Goal: Information Seeking & Learning: Learn about a topic

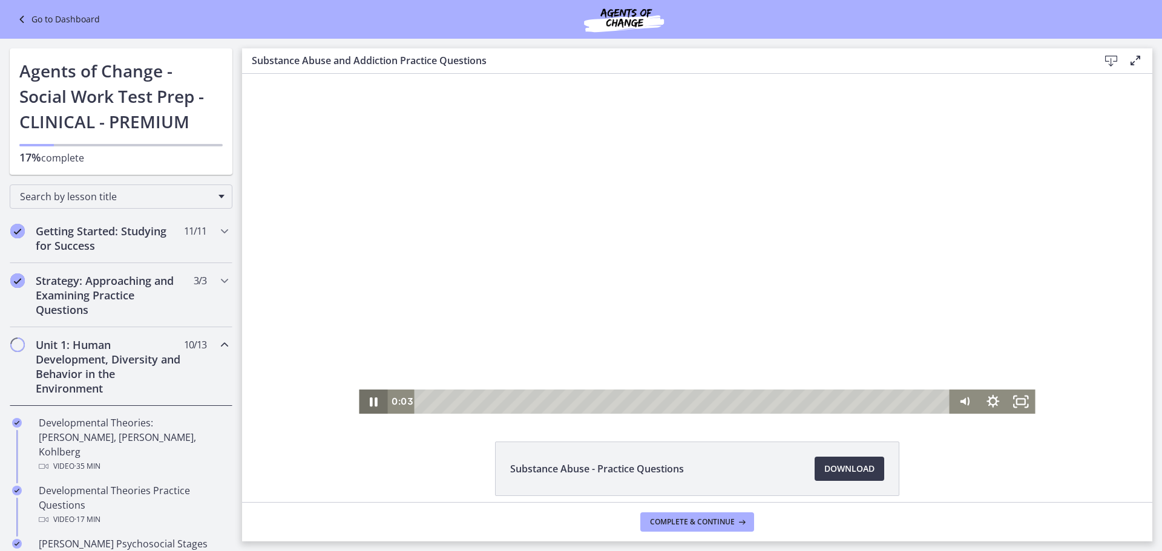
click at [371, 402] on icon "Pause" at bounding box center [374, 402] width 8 height 9
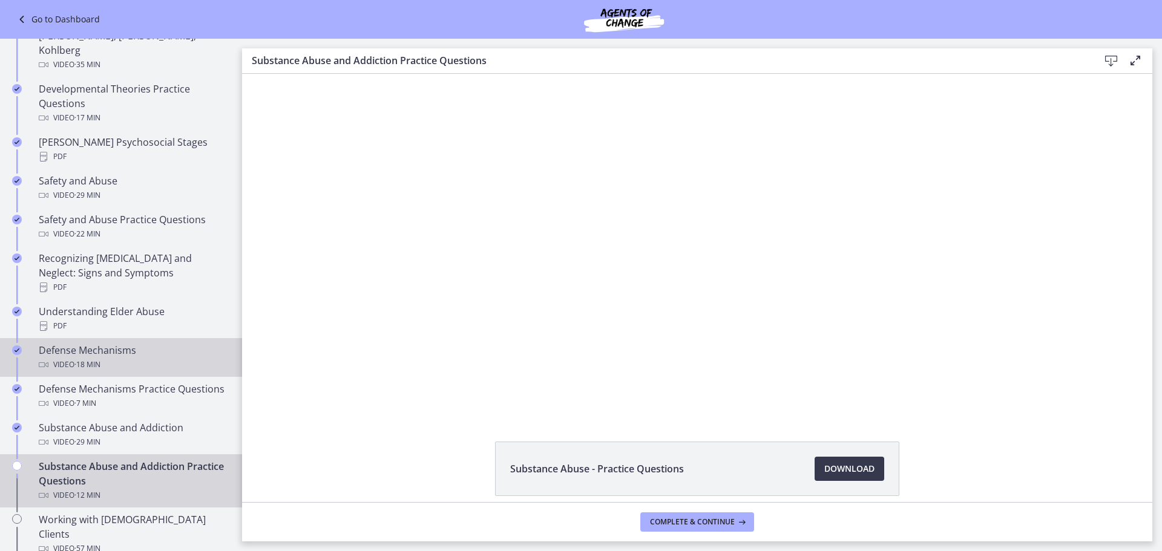
scroll to position [424, 0]
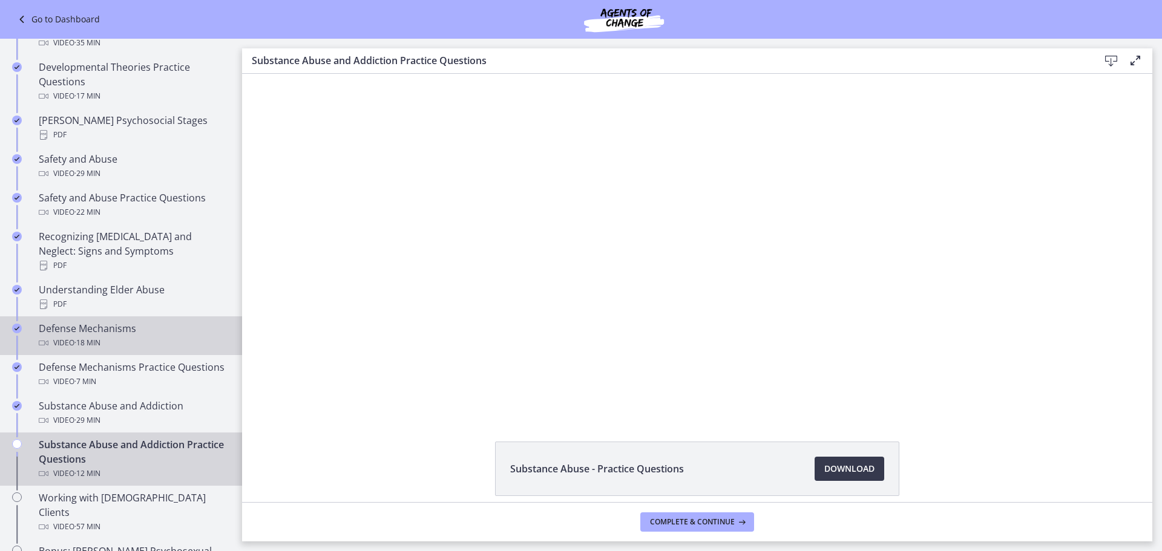
drag, startPoint x: 132, startPoint y: 327, endPoint x: 140, endPoint y: 328, distance: 8.0
click at [132, 336] on div "Video · 18 min" at bounding box center [133, 343] width 189 height 15
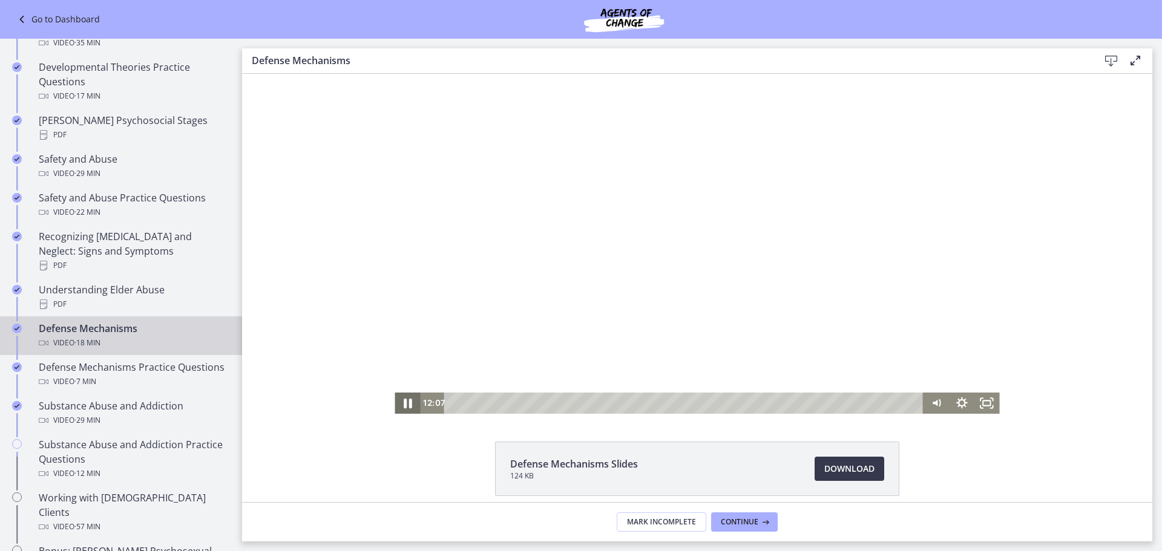
click at [404, 400] on icon "Pause" at bounding box center [408, 404] width 8 height 10
click at [693, 407] on div "9:22" at bounding box center [686, 403] width 464 height 21
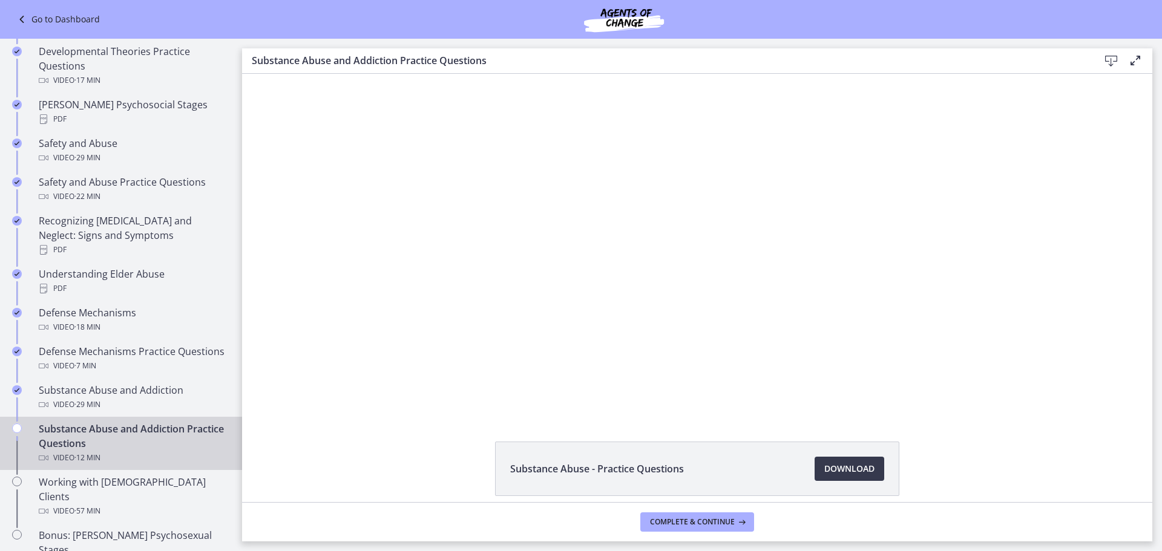
scroll to position [484, 0]
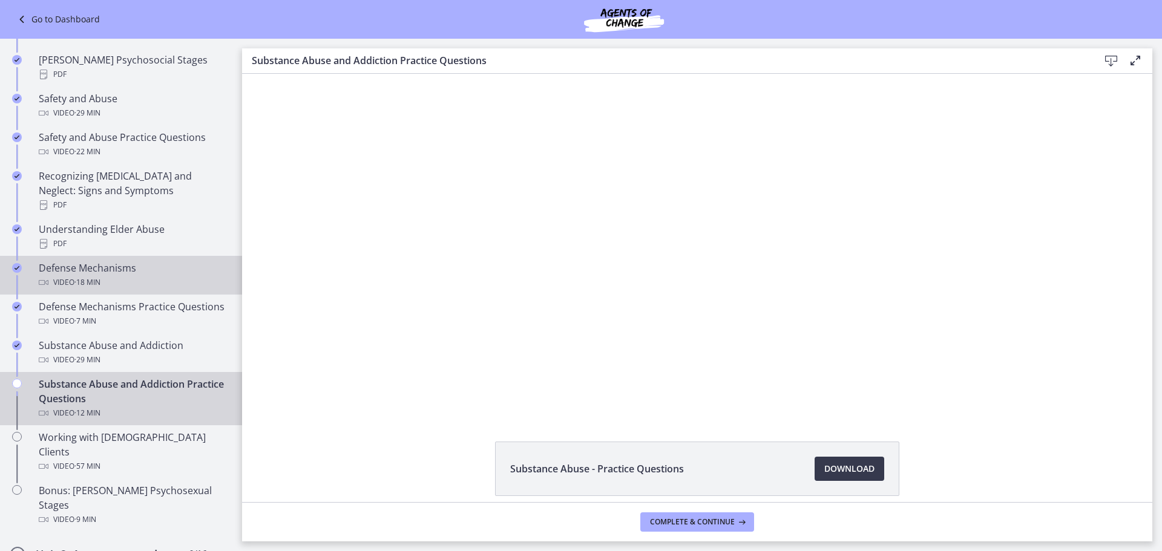
click at [123, 275] on div "Video · 18 min" at bounding box center [133, 282] width 189 height 15
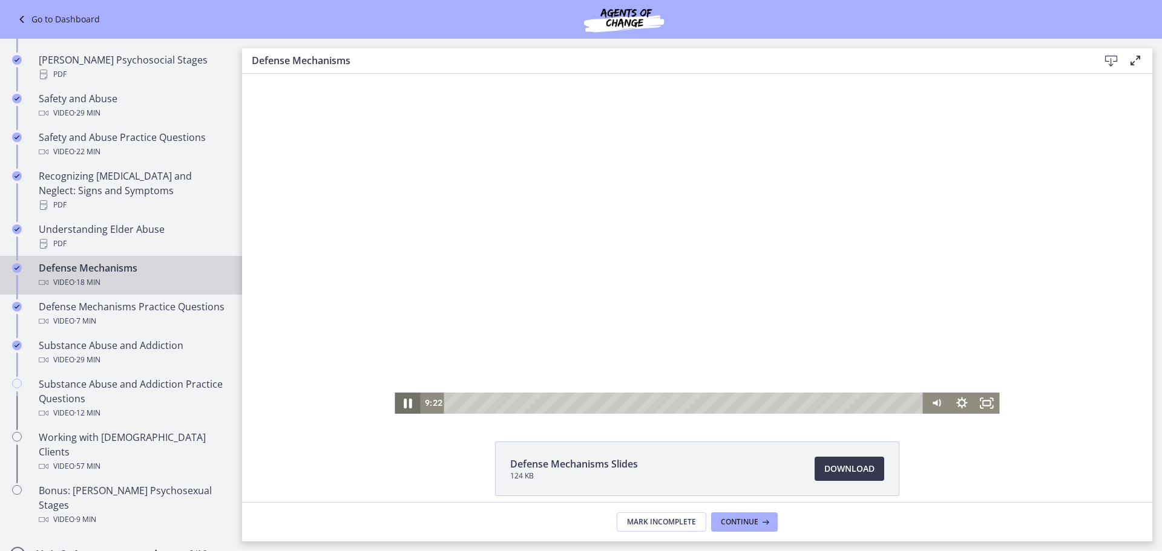
click at [403, 405] on icon "Pause" at bounding box center [407, 402] width 30 height 25
